Goal: Task Accomplishment & Management: Complete application form

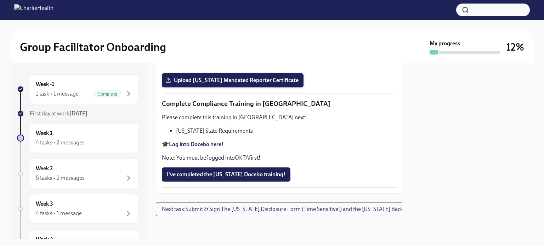
scroll to position [1485, 0]
click at [247, 84] on span "Upload [US_STATE] Mandated Reporter Certificate" at bounding box center [233, 80] width 132 height 7
click at [0, 0] on input "Upload [US_STATE] Mandated Reporter Certificate" at bounding box center [0, 0] width 0 height 0
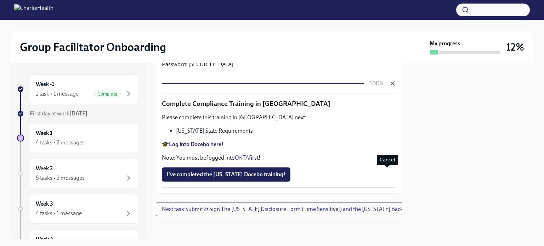
click at [390, 87] on icon "button" at bounding box center [393, 83] width 7 height 7
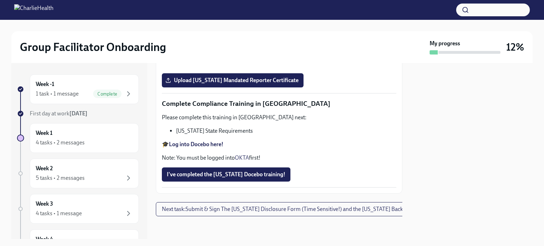
click at [527, 93] on div at bounding box center [472, 151] width 122 height 176
click at [227, 88] on label "Upload [US_STATE] Mandated Reporter Certificate" at bounding box center [233, 80] width 142 height 14
click at [0, 0] on input "Upload [US_STATE] Mandated Reporter Certificate" at bounding box center [0, 0] width 0 height 0
click at [199, 141] on strong "Log into Docebo here!" at bounding box center [196, 144] width 55 height 7
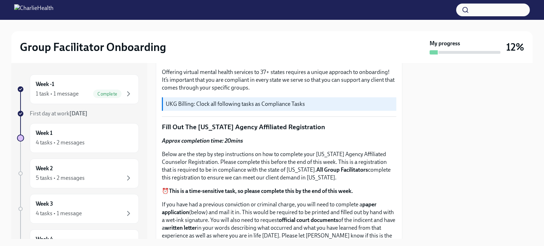
scroll to position [0, 0]
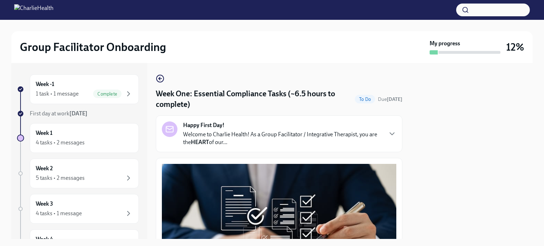
click at [54, 12] on img at bounding box center [33, 9] width 39 height 11
click at [161, 80] on icon "button" at bounding box center [160, 78] width 9 height 9
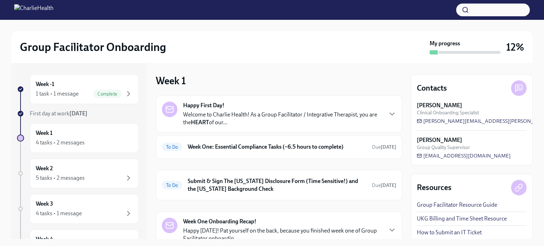
click at [250, 119] on p "Welcome to Charlie Health! As a Group Facilitator / Integrative Therapist, you …" at bounding box center [282, 119] width 199 height 16
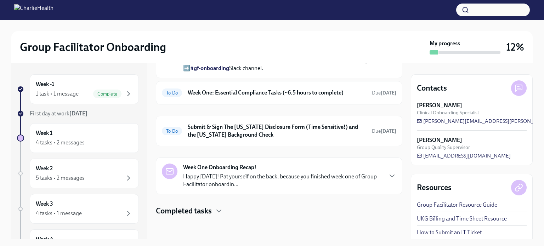
scroll to position [352, 0]
click at [221, 208] on icon "button" at bounding box center [219, 211] width 9 height 9
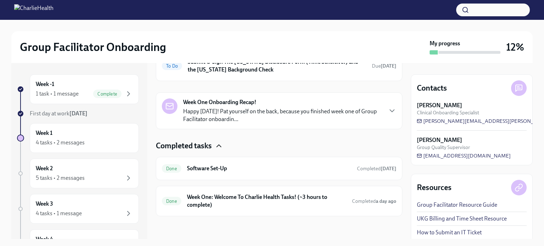
scroll to position [417, 0]
click at [279, 196] on h6 "Week One: Welcome To Charlie Health Tasks! (~3 hours to complete)" at bounding box center [267, 202] width 160 height 16
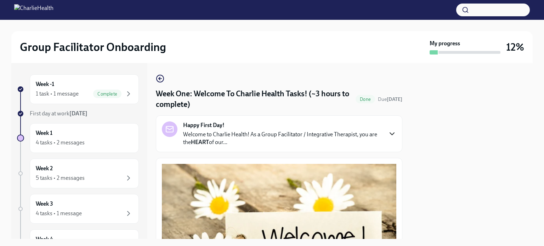
click at [390, 133] on icon "button" at bounding box center [392, 134] width 9 height 9
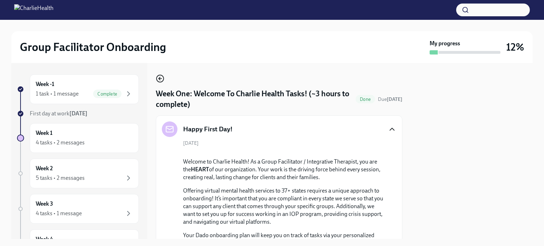
click at [159, 78] on icon "button" at bounding box center [160, 78] width 9 height 9
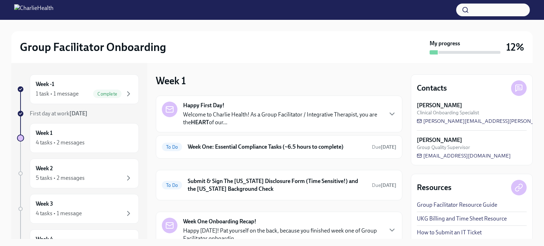
scroll to position [54, 0]
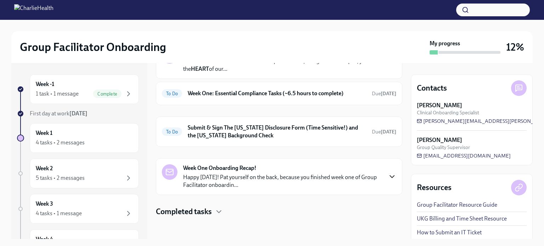
click at [388, 175] on icon "button" at bounding box center [392, 177] width 9 height 9
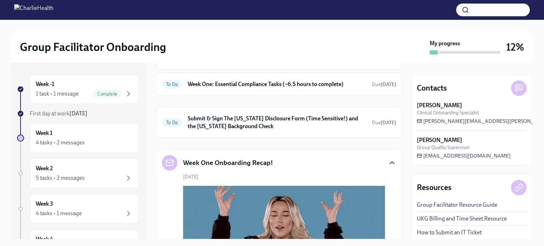
scroll to position [0, 0]
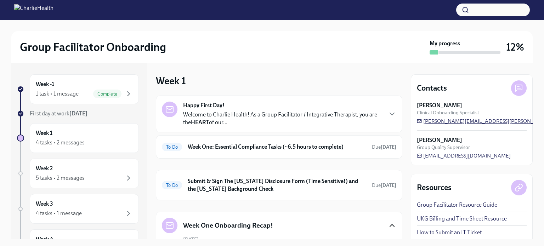
click at [445, 121] on span "keenan.nessl@charliehealth.com" at bounding box center [505, 121] width 177 height 7
drag, startPoint x: 503, startPoint y: 122, endPoint x: 424, endPoint y: 123, distance: 79.4
click at [425, 124] on div "Keenan Nessl Clinical Onboarding Specialist keenan.nessl@charliehealth.com" at bounding box center [472, 113] width 110 height 23
drag, startPoint x: 506, startPoint y: 121, endPoint x: 441, endPoint y: 125, distance: 65.0
click at [441, 125] on div "Keenan Nessl Clinical Onboarding Specialist keenan.nessl@charliehealth.com Bria…" at bounding box center [472, 131] width 110 height 58
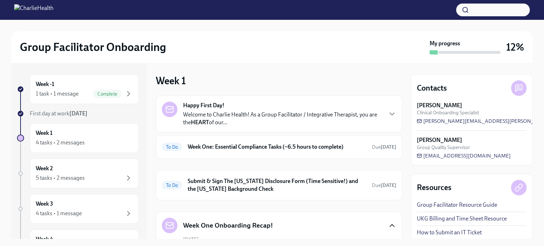
scroll to position [35, 0]
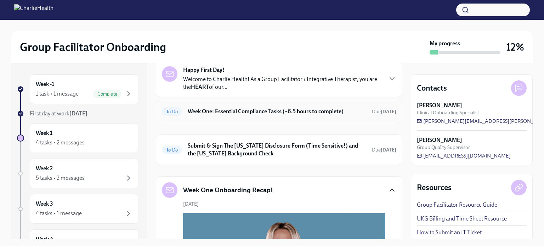
click at [286, 113] on h6 "Week One: Essential Compliance Tasks (~6.5 hours to complete)" at bounding box center [277, 112] width 179 height 8
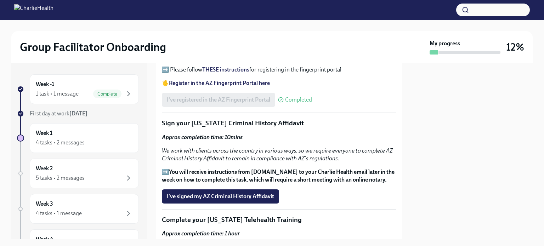
scroll to position [886, 0]
